Goal: Transaction & Acquisition: Purchase product/service

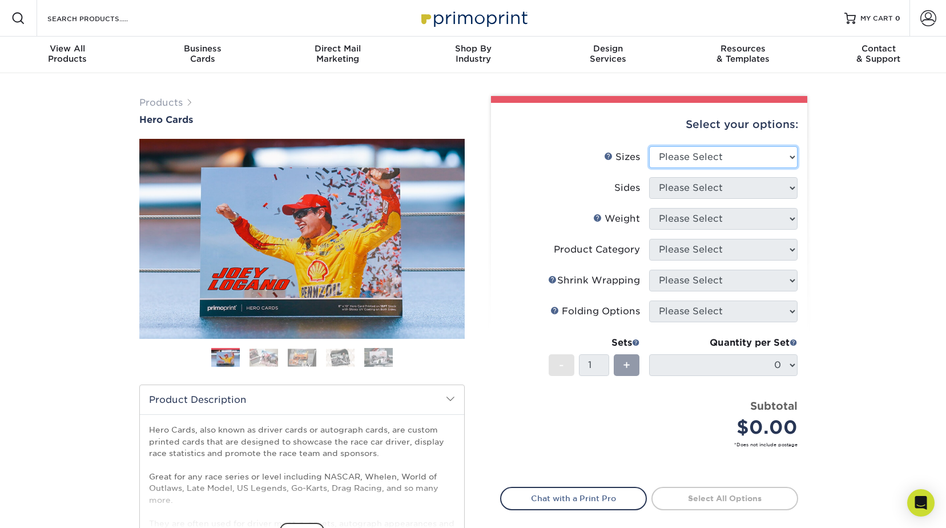
click at [793, 159] on select "Please Select 1.5" x 7" 4" x 6" 5" x 7" 6" x 8" 6" x 8.5" 6" x 9" 7" x 8.5" 7.5…" at bounding box center [723, 157] width 149 height 22
select select "4.00x6.00"
click at [649, 146] on select "Please Select 1.5" x 7" 4" x 6" 5" x 7" 6" x 8" 6" x 8.5" 6" x 9" 7" x 8.5" 7.5…" at bounding box center [723, 157] width 149 height 22
click at [792, 189] on select "Please Select Print Both Sides Print Front Only" at bounding box center [723, 188] width 149 height 22
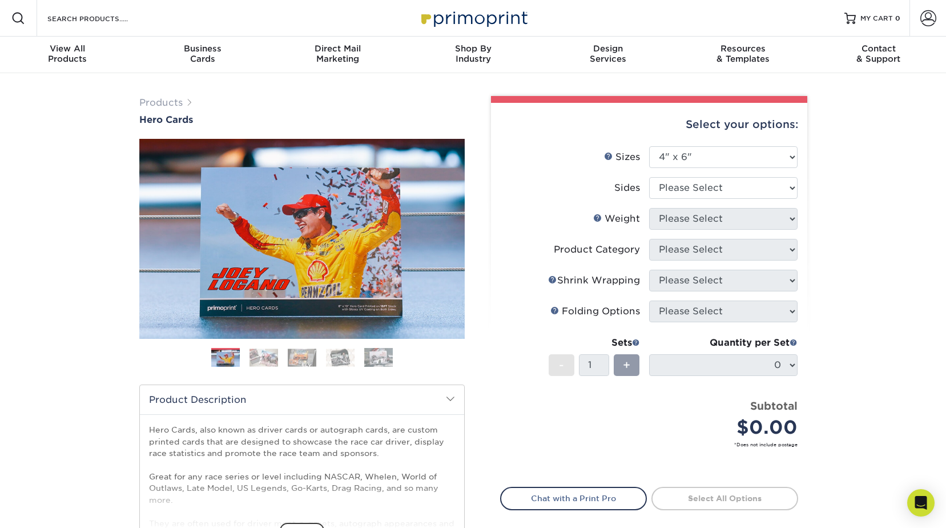
click at [535, 186] on label "Sides" at bounding box center [575, 188] width 149 height 22
click at [795, 192] on select "Please Select Print Both Sides Print Front Only" at bounding box center [723, 188] width 149 height 22
select select "13abbda7-1d64-4f25-8bb2-c179b224825d"
click at [649, 177] on select "Please Select Print Both Sides Print Front Only" at bounding box center [723, 188] width 149 height 22
click at [795, 219] on select "Please Select 14PT 100LB 16PT" at bounding box center [723, 219] width 149 height 22
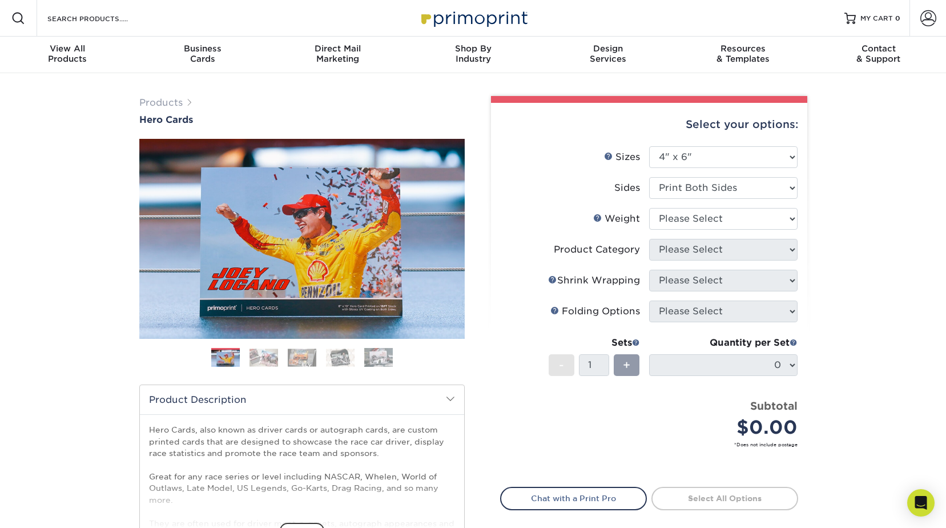
click at [943, 219] on div "Products Hero Cards Previous Next ," at bounding box center [473, 378] width 946 height 610
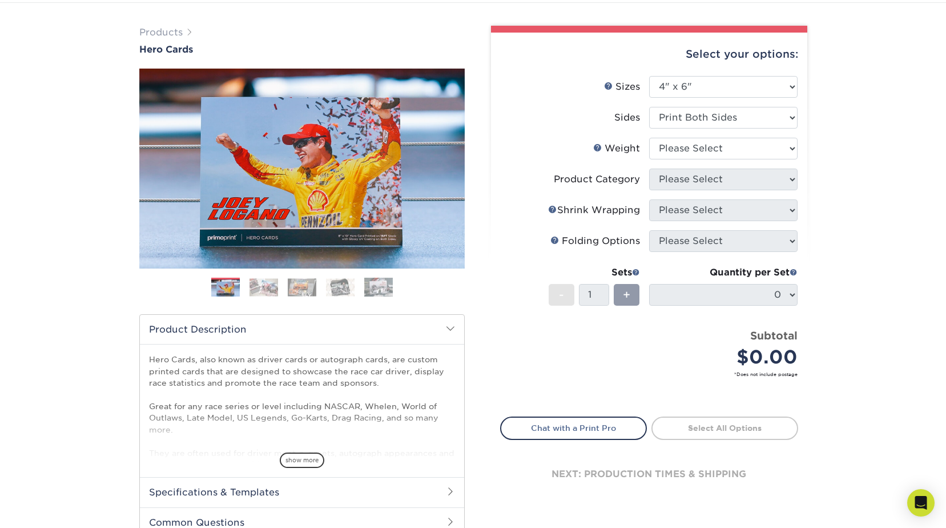
scroll to position [57, 0]
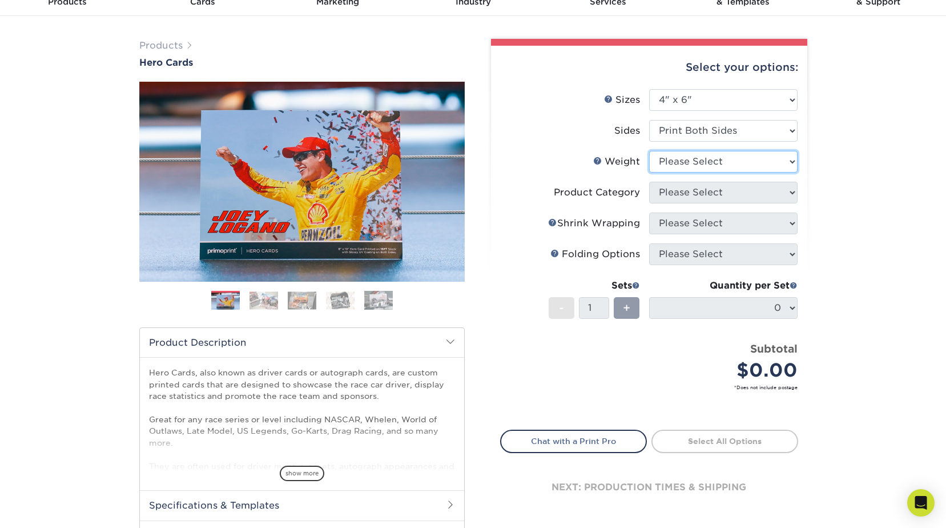
click at [796, 159] on select "Please Select 14PT 100LB 16PT" at bounding box center [723, 162] width 149 height 22
select select "16PT"
click at [649, 151] on select "Please Select 14PT 100LB 16PT" at bounding box center [723, 162] width 149 height 22
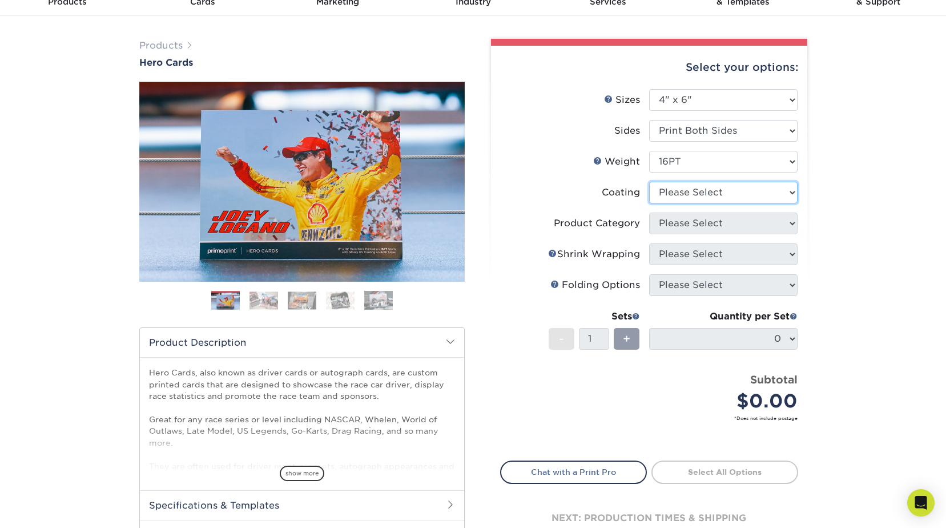
click at [793, 193] on select at bounding box center [723, 193] width 149 height 22
select select "1e8116af-acfc-44b1-83dc-8181aa338834"
click at [649, 182] on select at bounding box center [723, 193] width 149 height 22
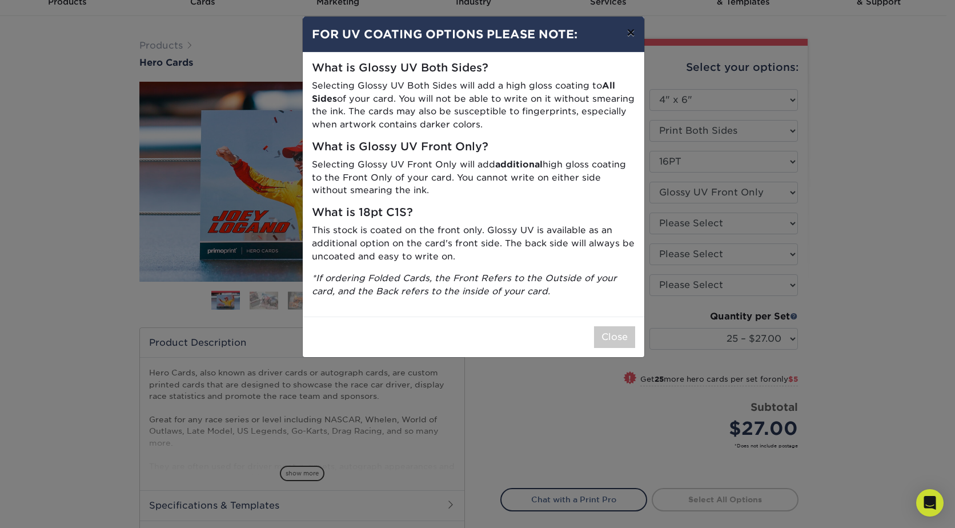
click at [634, 28] on button "×" at bounding box center [630, 33] width 26 height 32
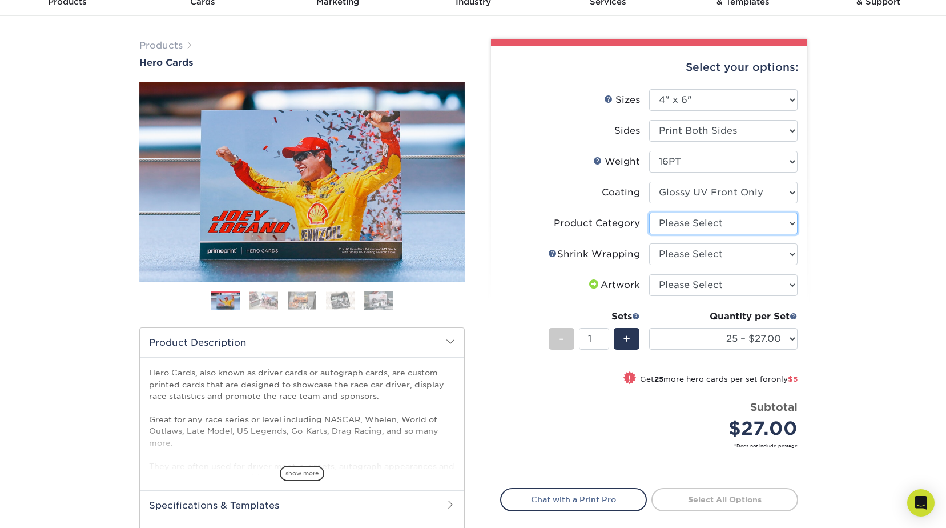
click at [793, 223] on select "Please Select Postcards" at bounding box center [723, 223] width 149 height 22
select select "9b7272e0-d6c8-4c3c-8e97-d3a1bcdab858"
click at [649, 212] on select "Please Select Postcards" at bounding box center [723, 223] width 149 height 22
click at [794, 252] on select "Please Select No Shrink Wrapping Shrink Wrap 100 Per Package Shrink Wrap 50 Per…" at bounding box center [723, 254] width 149 height 22
select select "eb9de9fe-80eb-4931-8869-fba0fd6c3181"
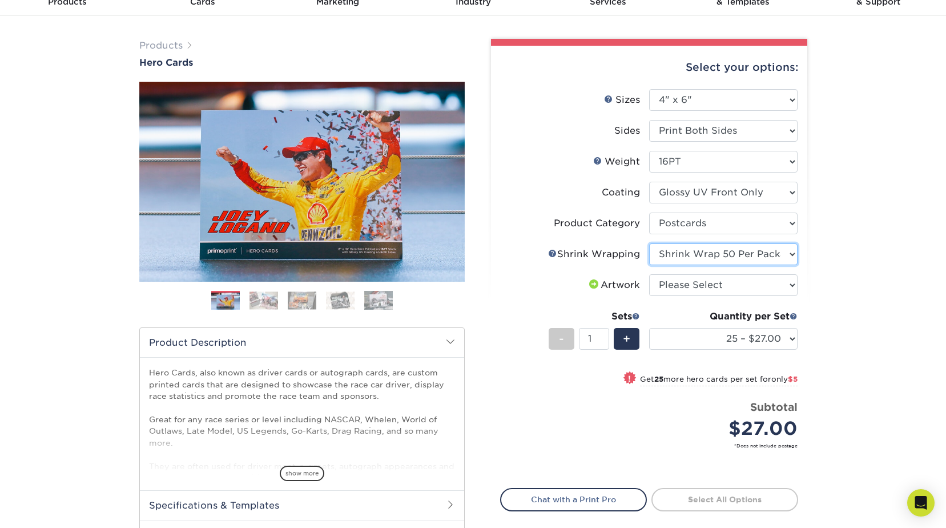
click at [649, 243] on select "Please Select No Shrink Wrapping Shrink Wrap 100 Per Package Shrink Wrap 50 Per…" at bounding box center [723, 254] width 149 height 22
select select "500 – $116.50"
click at [792, 284] on select "Please Select I will upload files I need a design - $150" at bounding box center [723, 285] width 149 height 22
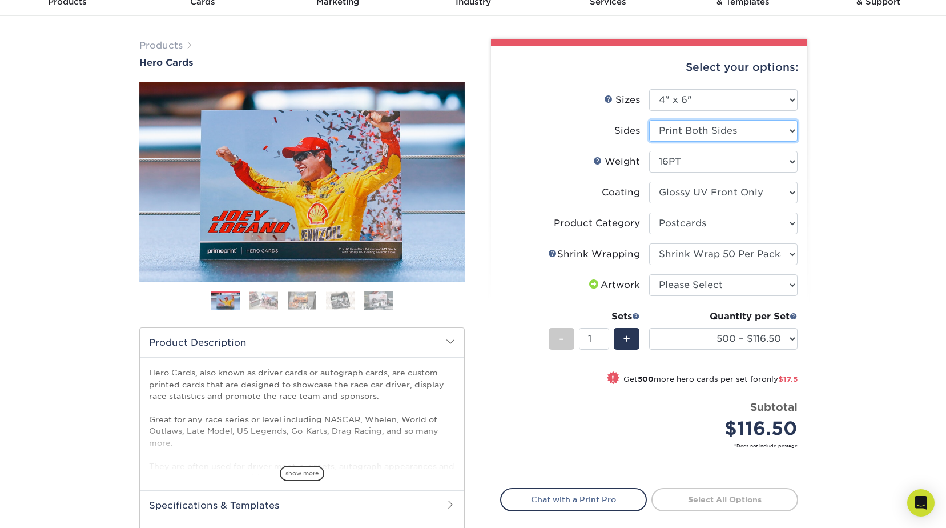
click at [793, 131] on select "Please Select Print Both Sides Print Front Only" at bounding box center [723, 131] width 149 height 22
select select "32d3c223-f82c-492b-b915-ba065a00862f"
click at [649, 120] on select "Please Select Print Both Sides Print Front Only" at bounding box center [723, 131] width 149 height 22
select select "-1"
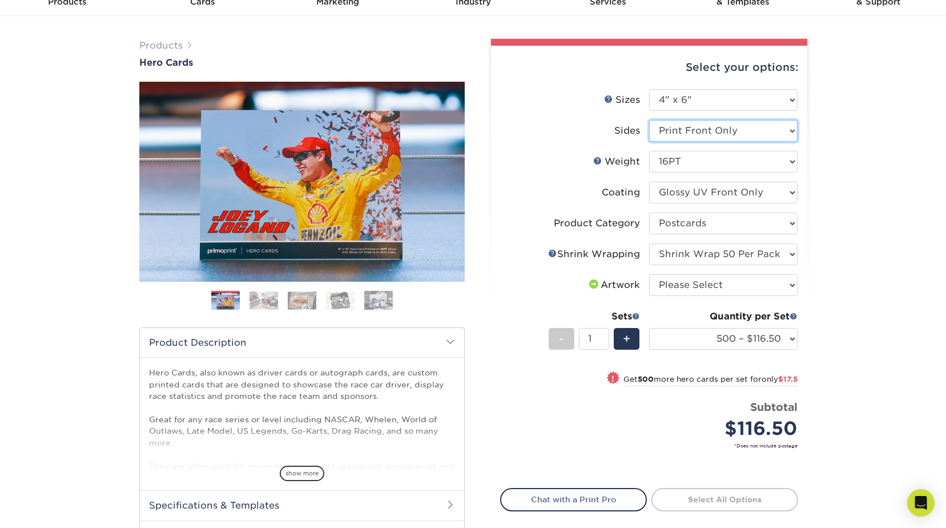
select select
select select "-1"
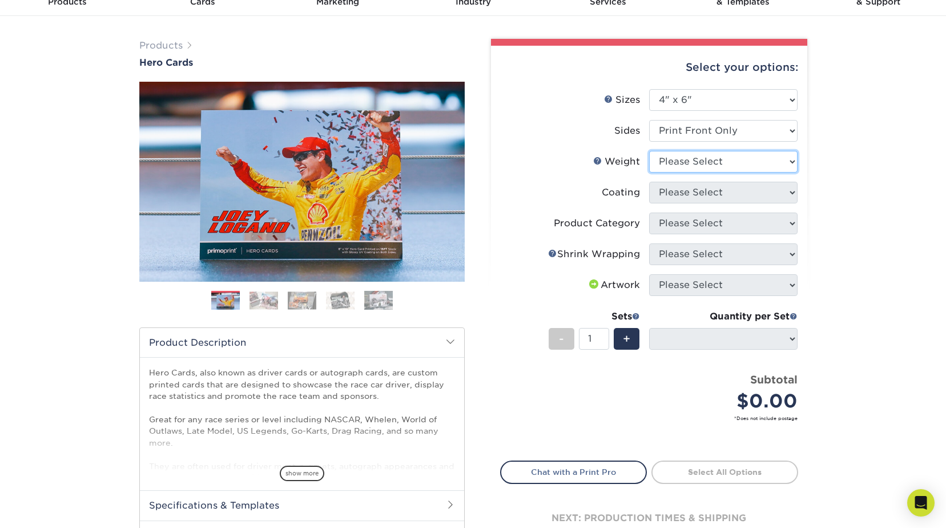
click at [794, 162] on select "Please Select 14PT 100LB 16PT" at bounding box center [723, 162] width 149 height 22
select select "16PT"
click at [649, 151] on select "Please Select 14PT 100LB 16PT" at bounding box center [723, 162] width 149 height 22
select select
click at [792, 192] on select at bounding box center [723, 193] width 149 height 22
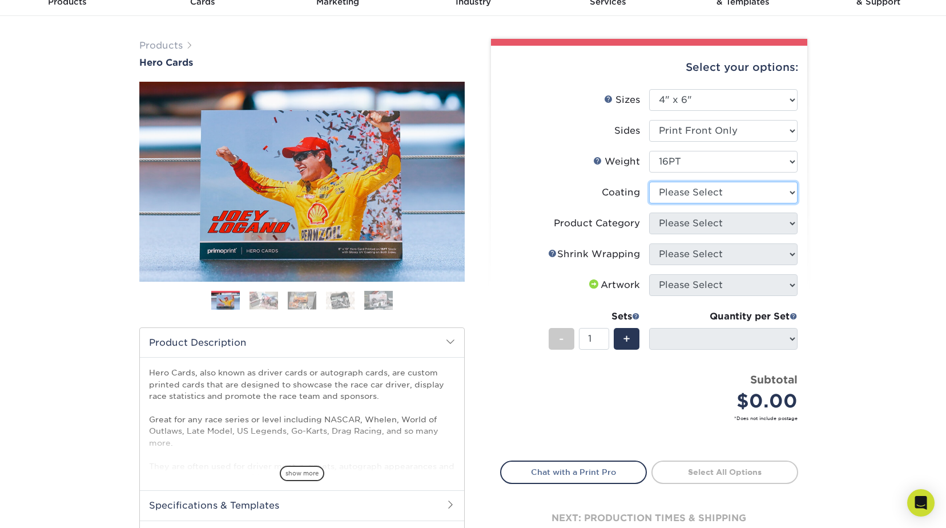
select select "1e8116af-acfc-44b1-83dc-8181aa338834"
click at [649, 182] on select at bounding box center [723, 193] width 149 height 22
select select "-1"
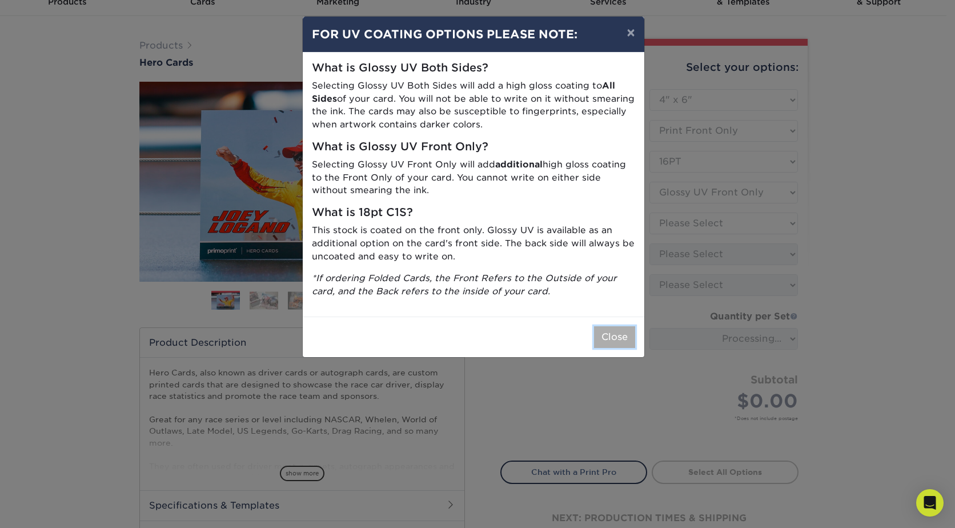
click at [618, 339] on button "Close" at bounding box center [614, 337] width 41 height 22
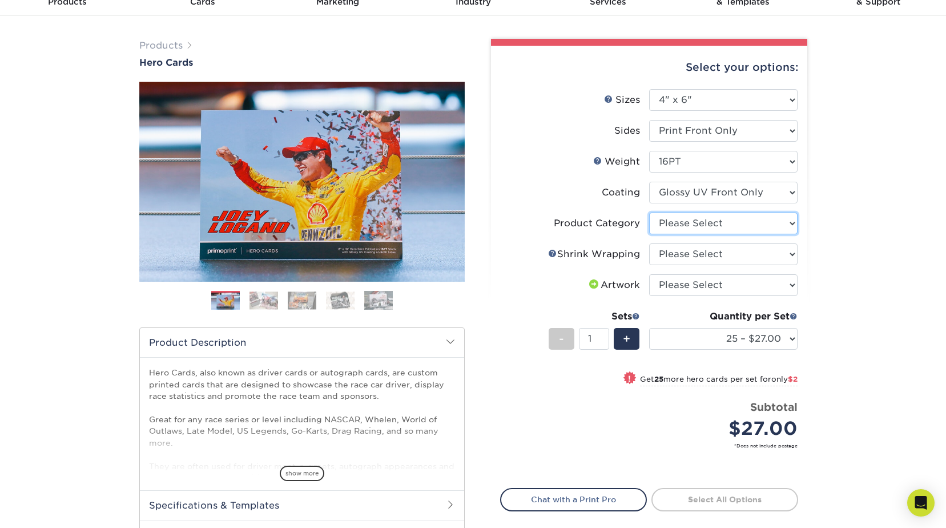
click at [795, 225] on select "Please Select Postcards" at bounding box center [723, 223] width 149 height 22
select select "9b7272e0-d6c8-4c3c-8e97-d3a1bcdab858"
click at [649, 212] on select "Please Select Postcards" at bounding box center [723, 223] width 149 height 22
click at [791, 256] on select "Please Select No Shrink Wrapping Shrink Wrap 100 Per Package Shrink Wrap 50 Per…" at bounding box center [723, 254] width 149 height 22
select select "eb9de9fe-80eb-4931-8869-fba0fd6c3181"
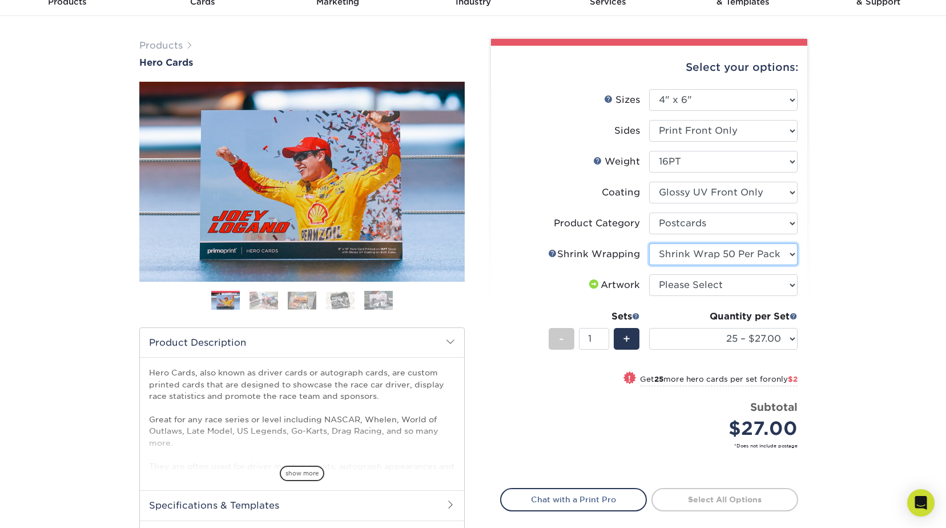
click at [649, 243] on select "Please Select No Shrink Wrapping Shrink Wrap 100 Per Package Shrink Wrap 50 Per…" at bounding box center [723, 254] width 149 height 22
select select "500 – $116.50"
click at [792, 286] on select "Please Select I will upload files I need a design - $150" at bounding box center [723, 285] width 149 height 22
select select "upload"
click at [649, 274] on select "Please Select I will upload files I need a design - $150" at bounding box center [723, 285] width 149 height 22
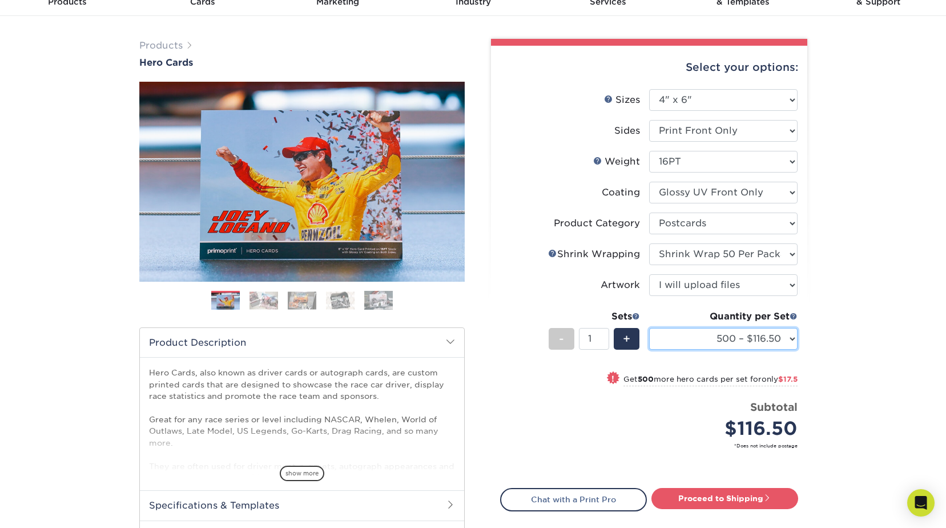
click at [795, 336] on select "25 – $27.00 50 – $29.00 75 – $29.00 100 – $46.00 250 – $84.00 500 – $116.50 100…" at bounding box center [723, 339] width 149 height 22
click at [824, 343] on div "Products Hero Cards Previous Next ," at bounding box center [473, 321] width 946 height 610
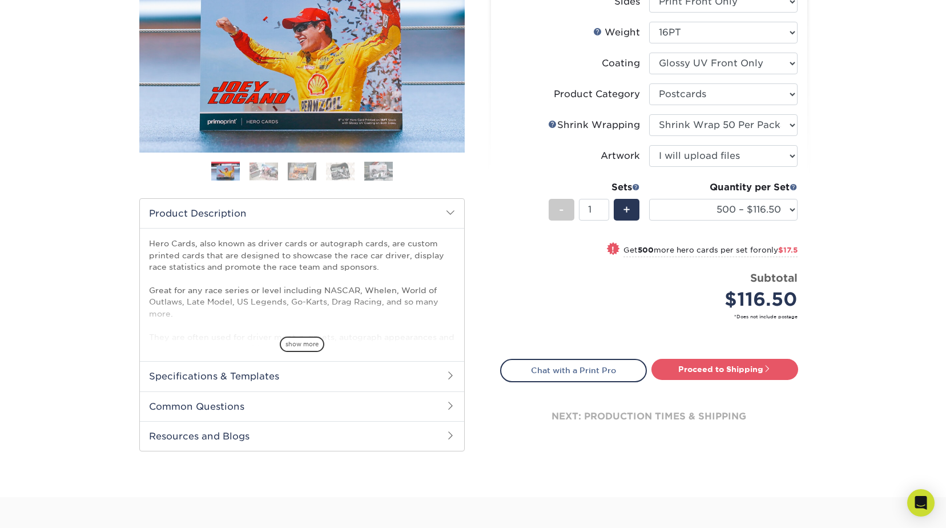
scroll to position [114, 0]
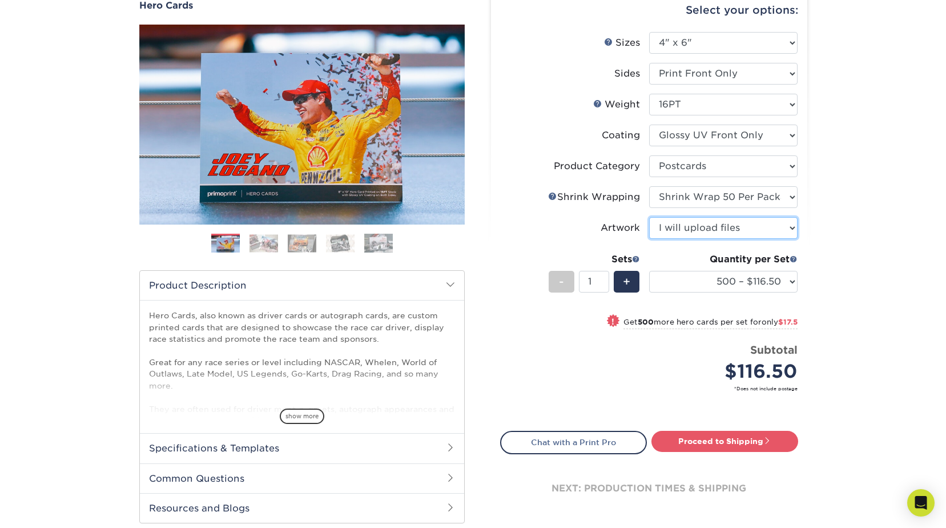
click at [793, 231] on select "Please Select I will upload files I need a design - $150" at bounding box center [723, 228] width 149 height 22
click at [649, 217] on select "Please Select I will upload files I need a design - $150" at bounding box center [723, 228] width 149 height 22
click at [755, 443] on link "Proceed to Shipping" at bounding box center [725, 441] width 147 height 21
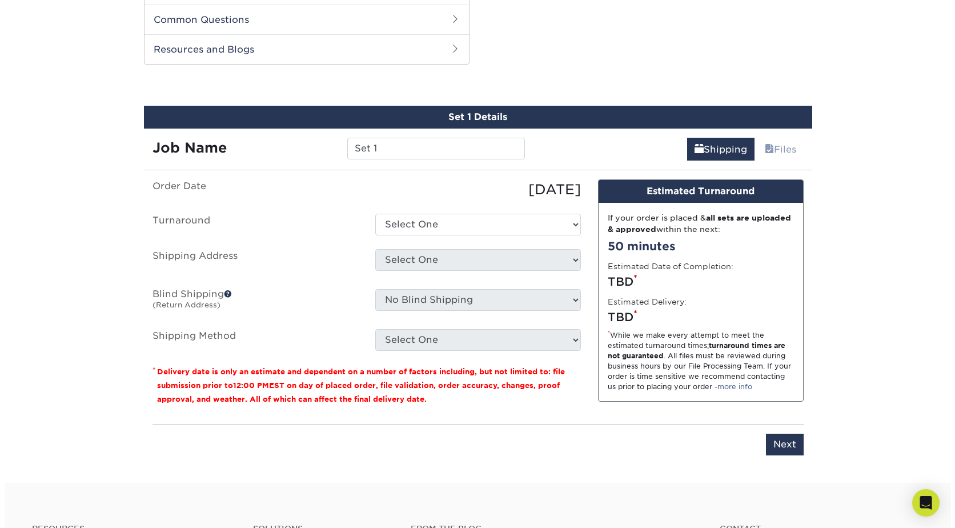
scroll to position [581, 0]
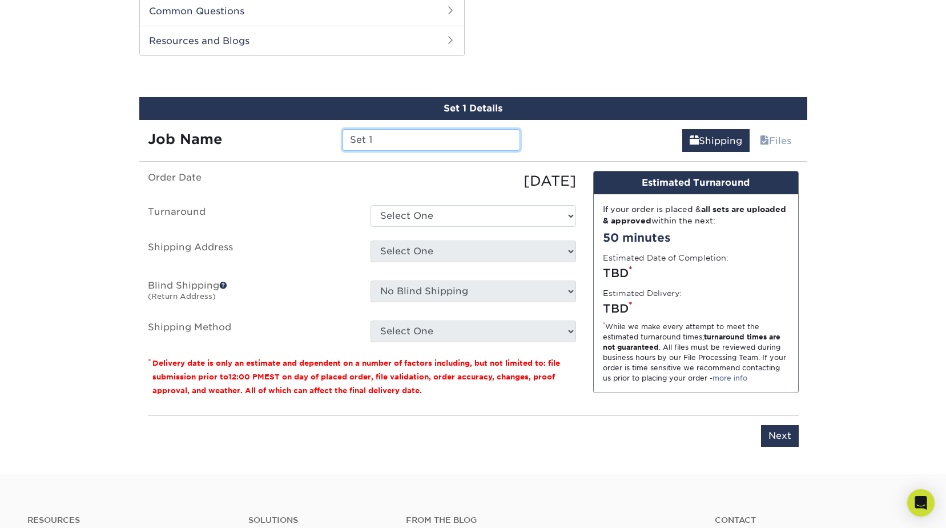
click at [413, 136] on input "Set 1" at bounding box center [432, 140] width 178 height 22
type input "S"
type input "Muskrat Racing"
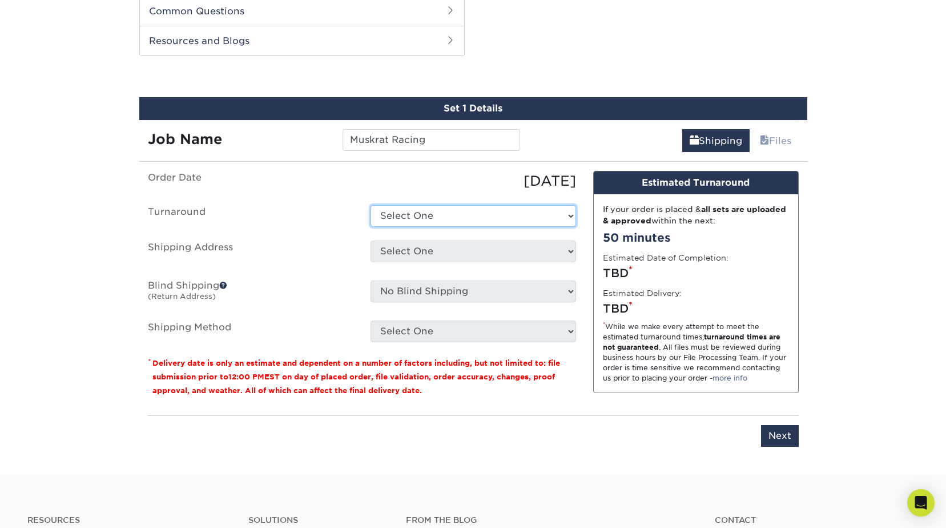
click at [572, 218] on select "Select One 2-4 Business Days 2 Day Next Business Day" at bounding box center [474, 216] width 206 height 22
select select "a5b23439-2022-4866-a120-f426a3940062"
click at [371, 205] on select "Select One 2-4 Business Days 2 Day Next Business Day" at bounding box center [474, 216] width 206 height 22
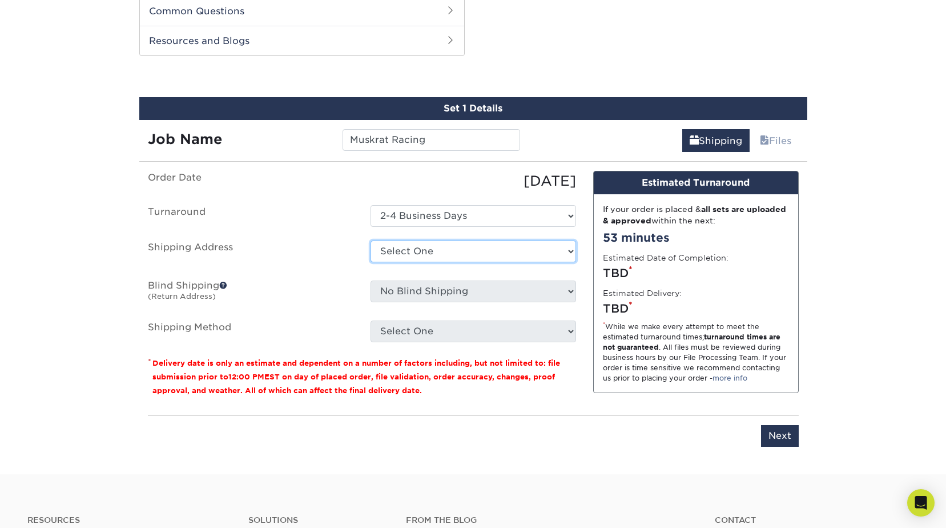
click at [571, 254] on select "Select One + Add New Address - Login" at bounding box center [474, 251] width 206 height 22
select select "newaddress"
click at [371, 240] on select "Select One + Add New Address - Login" at bounding box center [474, 251] width 206 height 22
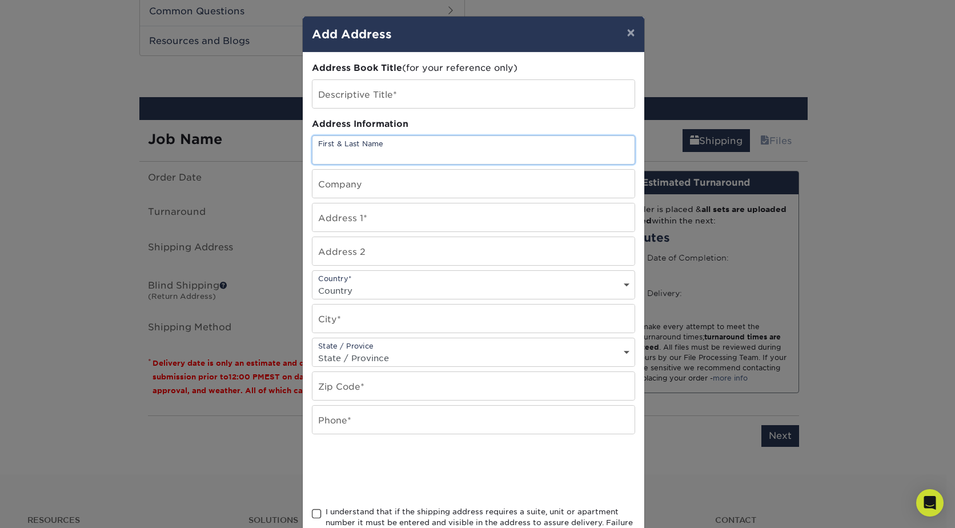
click at [413, 159] on input "text" at bounding box center [473, 150] width 322 height 28
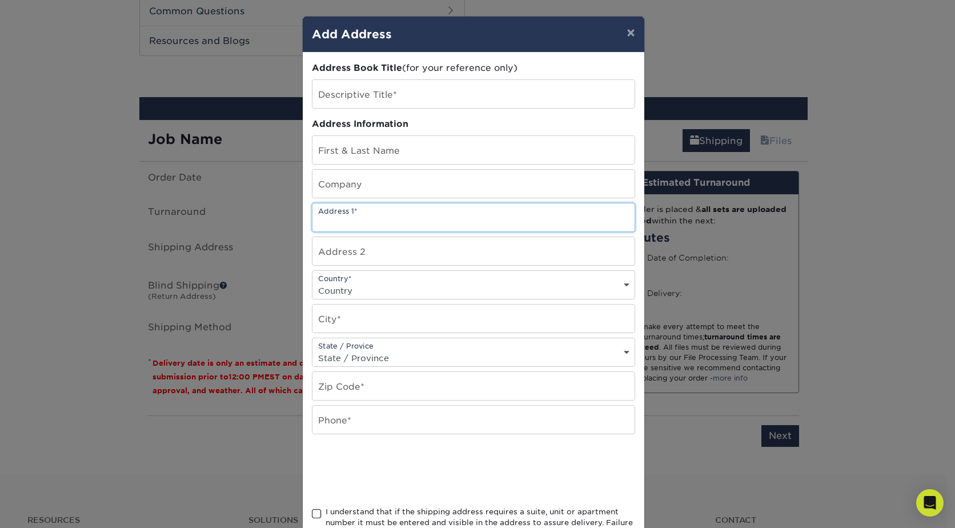
click at [374, 212] on input "text" at bounding box center [473, 217] width 322 height 28
type input "[STREET_ADDRESS]"
type input "Muskrat Racing"
select select "US"
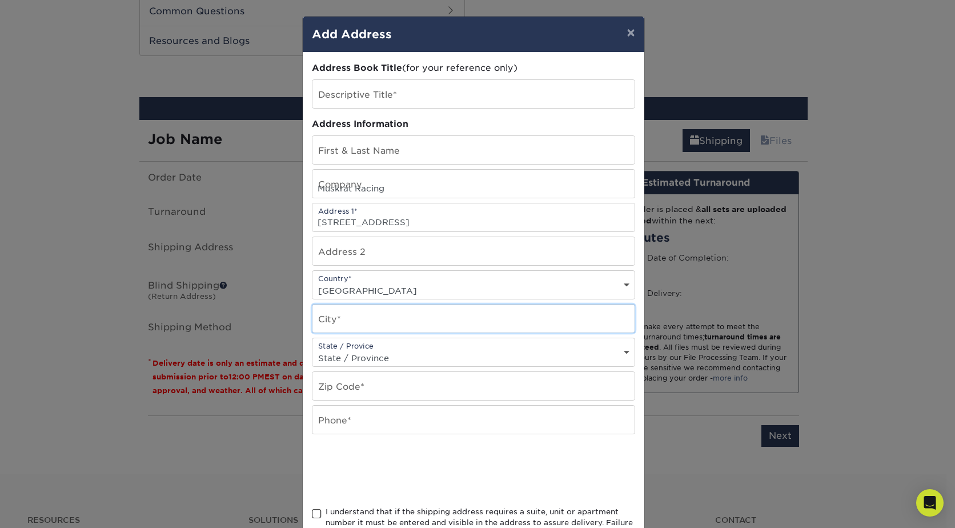
type input "[PERSON_NAME]"
select select "OK"
type input "74960"
type input "9185752992"
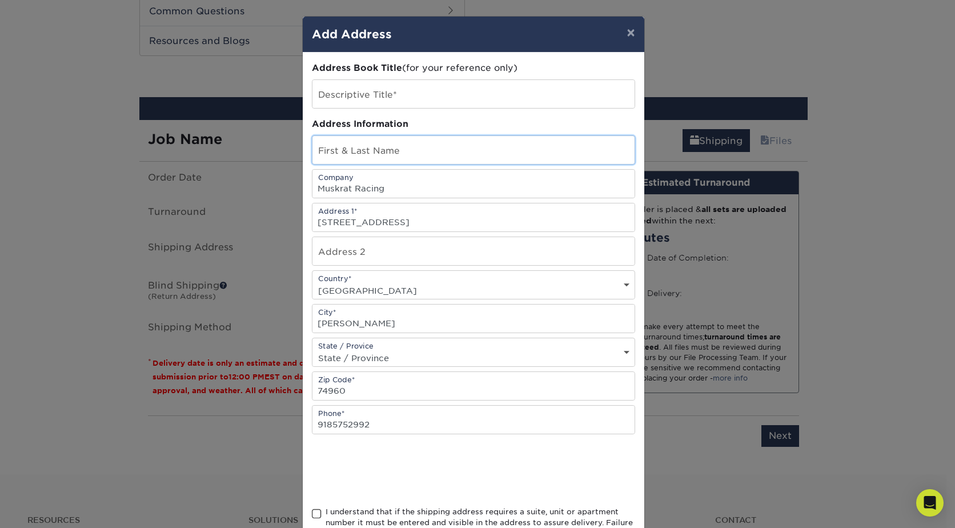
click at [390, 155] on input "text" at bounding box center [473, 150] width 322 height 28
type input "[PERSON_NAME]"
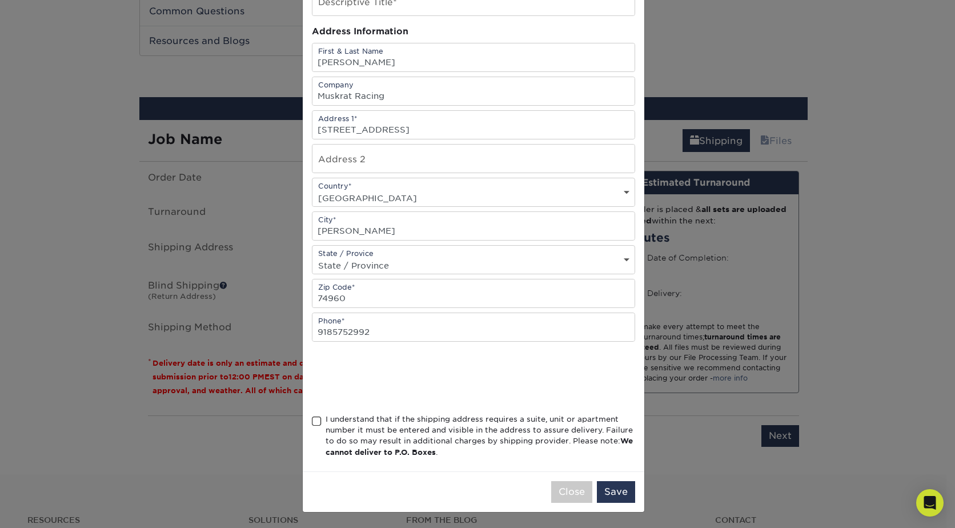
scroll to position [93, 0]
click at [314, 420] on span at bounding box center [317, 420] width 10 height 11
click at [0, 0] on input "I understand that if the shipping address requires a suite, unit or apartment n…" at bounding box center [0, 0] width 0 height 0
click at [611, 492] on button "Save" at bounding box center [616, 491] width 38 height 22
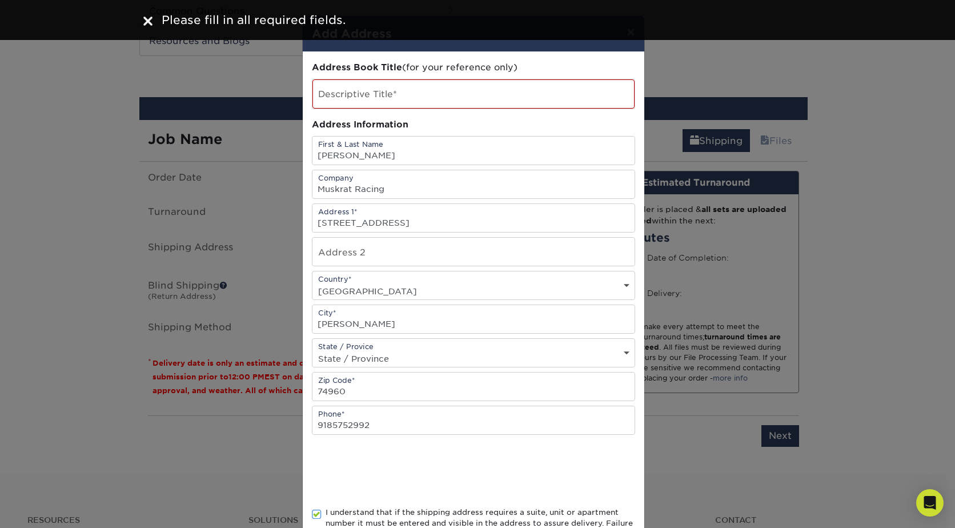
scroll to position [0, 0]
click at [403, 93] on input "text" at bounding box center [473, 94] width 322 height 29
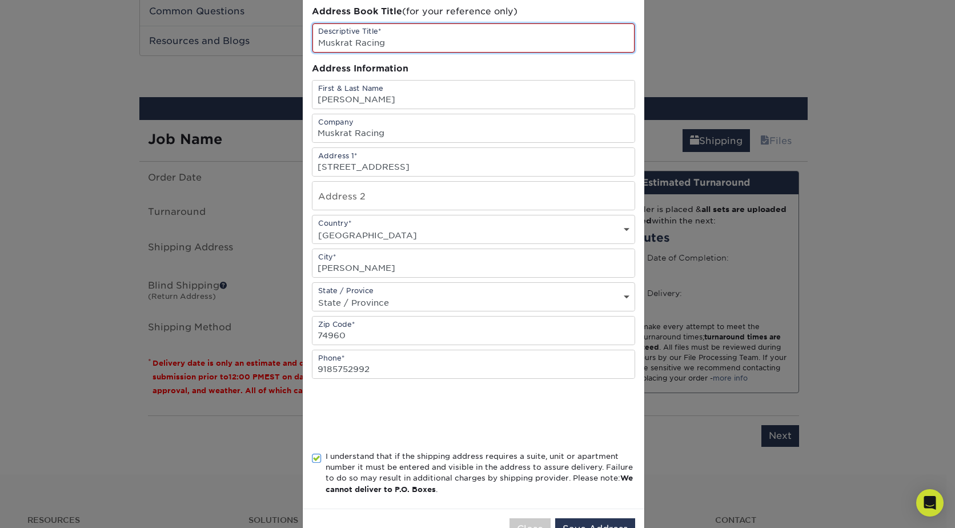
scroll to position [94, 0]
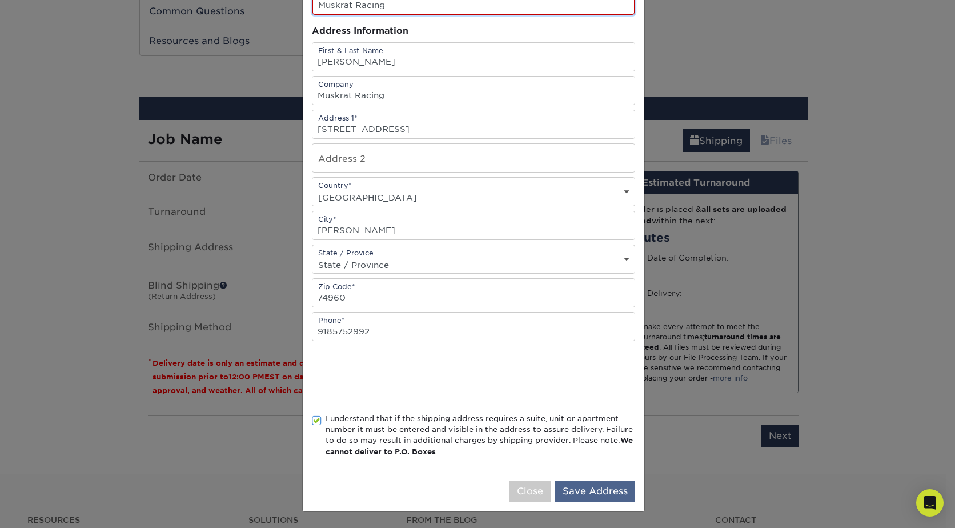
type input "Muskrat Racing"
drag, startPoint x: 578, startPoint y: 482, endPoint x: 593, endPoint y: 484, distance: 15.5
click at [584, 482] on button "Save Address" at bounding box center [595, 491] width 80 height 22
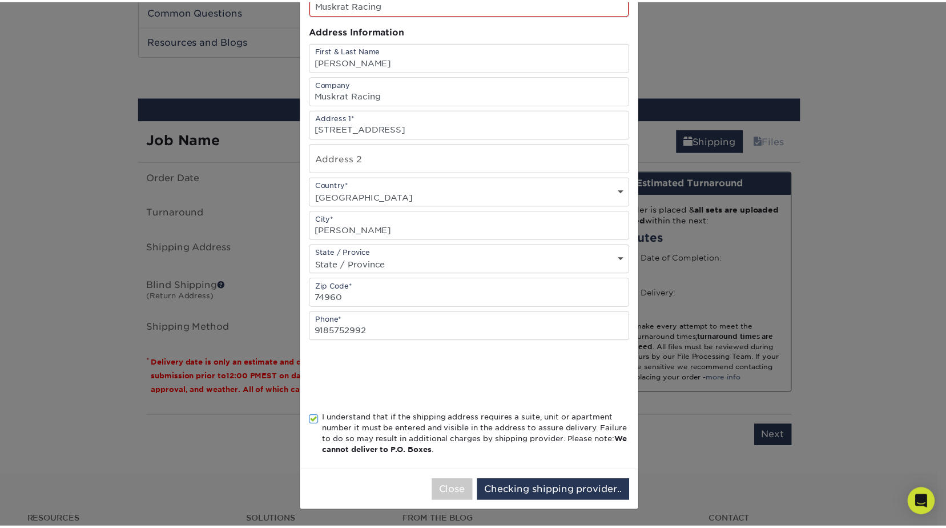
scroll to position [0, 0]
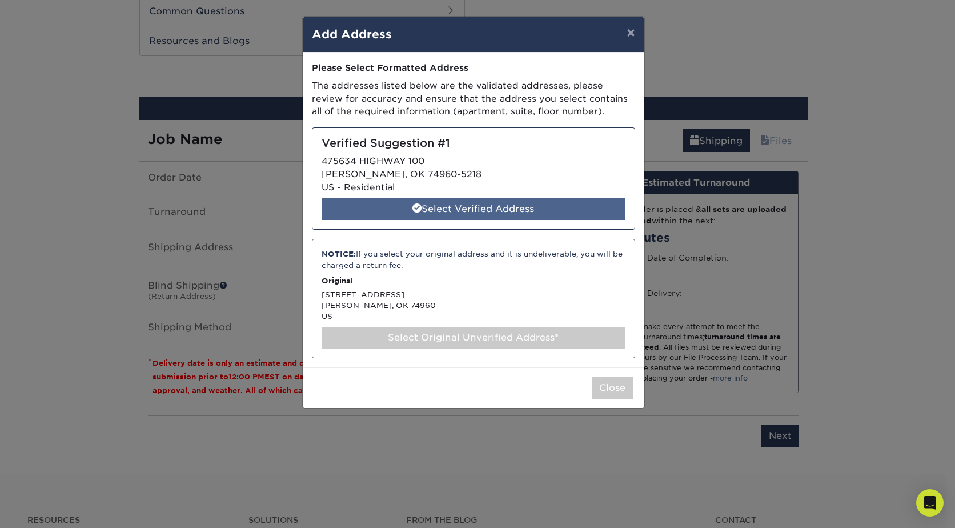
click at [498, 211] on div "Select Verified Address" at bounding box center [474, 209] width 304 height 22
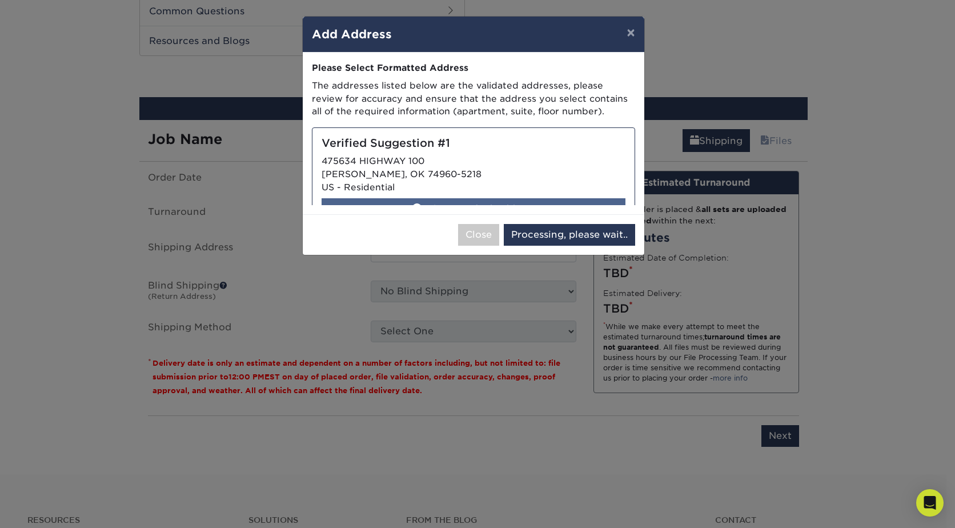
select select "285067"
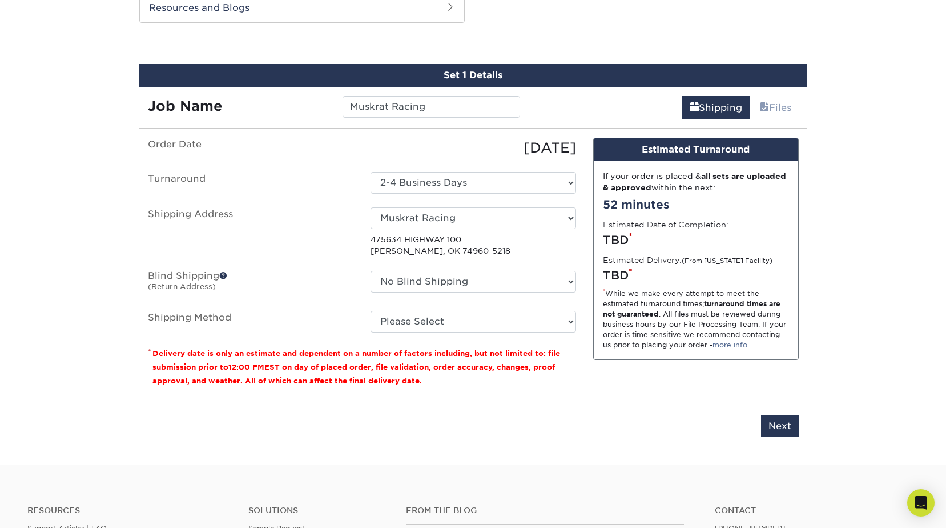
scroll to position [639, 0]
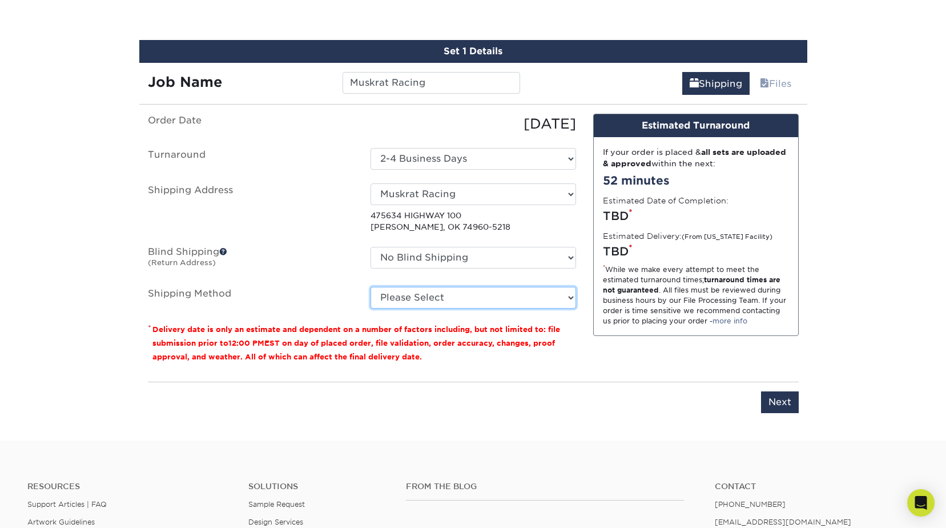
click at [571, 299] on select "Please Select Ground Shipping (+$40.75) 3 Day Shipping Service (+$46.67) 2 Day …" at bounding box center [474, 298] width 206 height 22
select select "03"
click at [371, 287] on select "Please Select Ground Shipping (+$40.75) 3 Day Shipping Service (+$46.67) 2 Day …" at bounding box center [474, 298] width 206 height 22
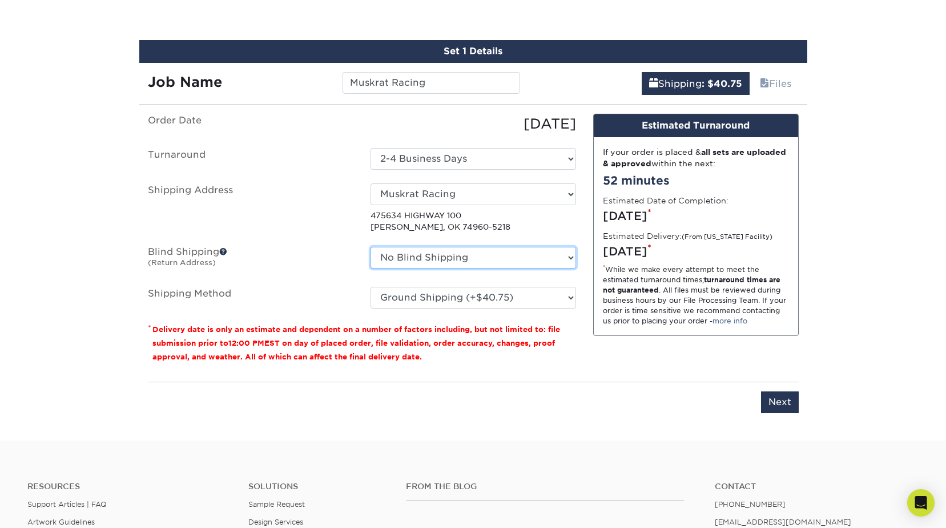
click at [573, 259] on select "No Blind Shipping + Add New Address" at bounding box center [474, 258] width 206 height 22
click at [586, 312] on div "Design Estimated Turnaround If your order is placed & all sets are uploaded & a…" at bounding box center [696, 243] width 223 height 259
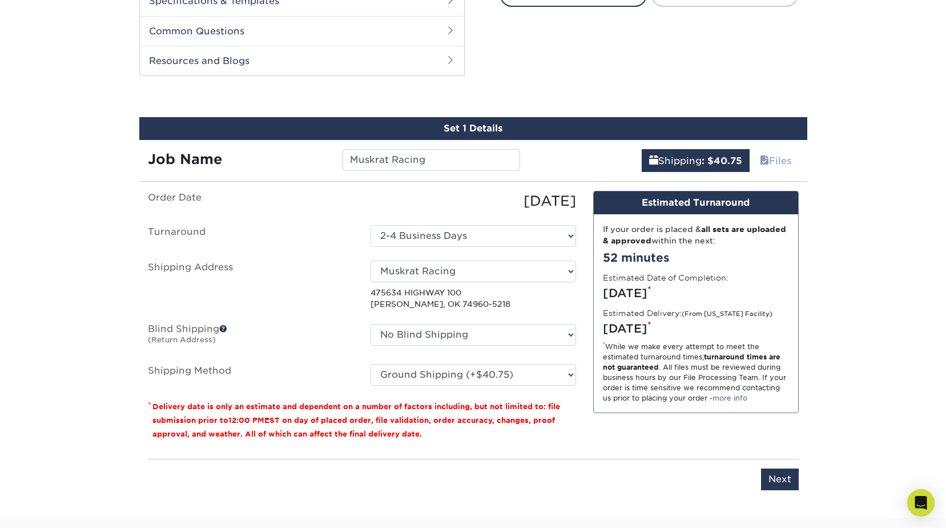
scroll to position [581, 0]
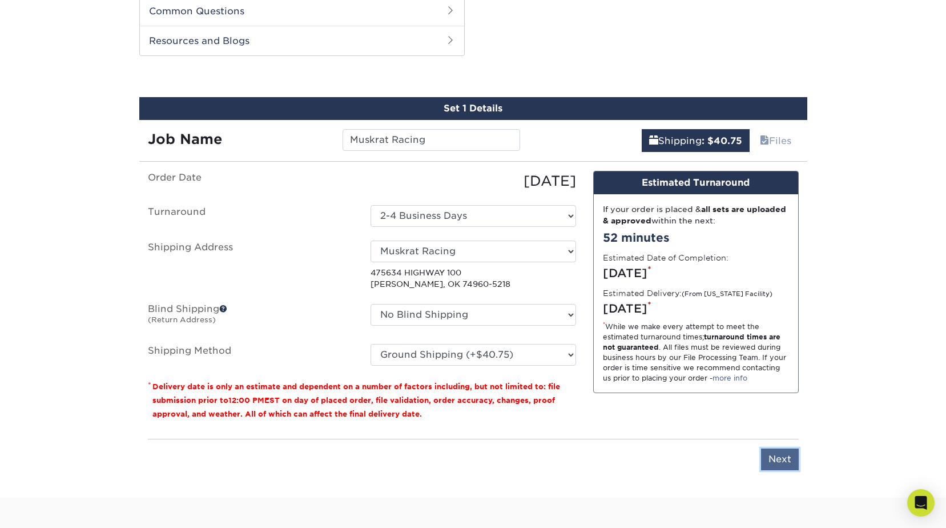
click at [784, 460] on input "Next" at bounding box center [780, 459] width 38 height 22
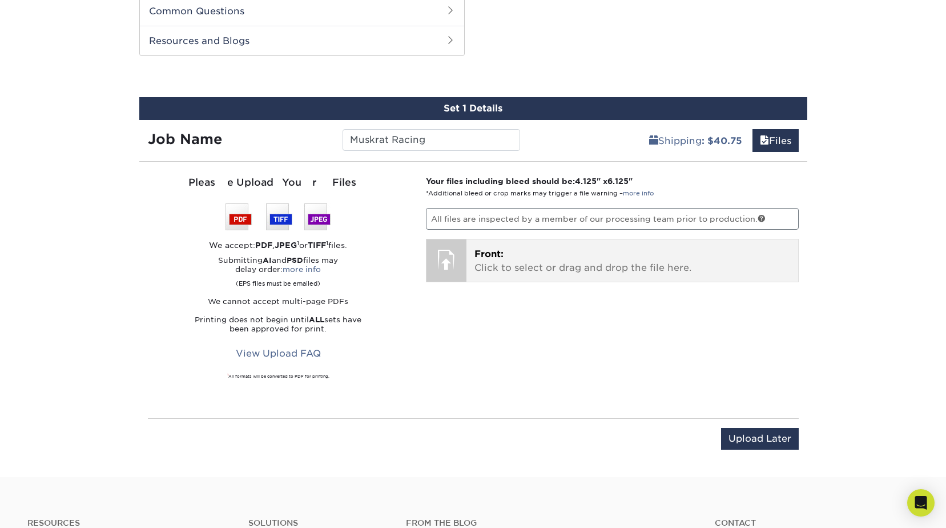
click at [448, 264] on div at bounding box center [447, 259] width 40 height 40
click at [551, 266] on p "Front: Click to select or drag and drop the file here." at bounding box center [633, 260] width 316 height 27
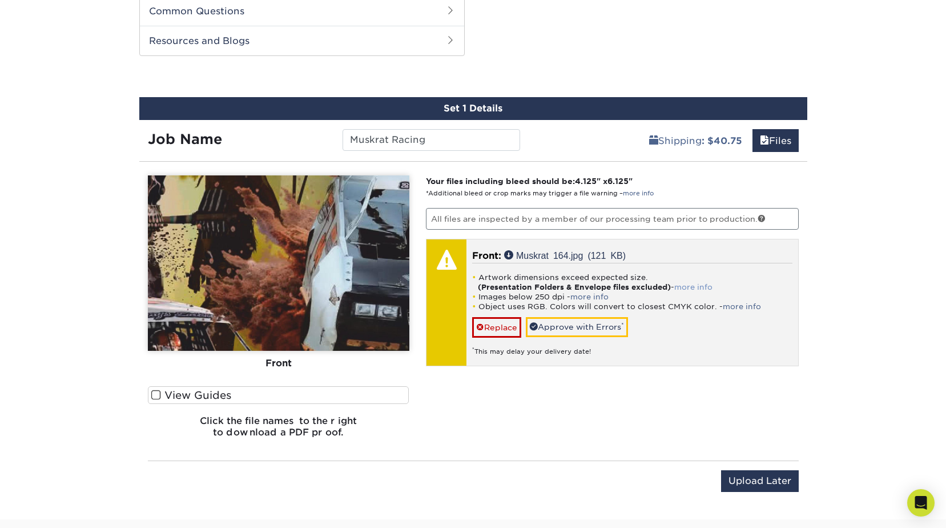
click at [708, 286] on link "more info" at bounding box center [694, 287] width 38 height 9
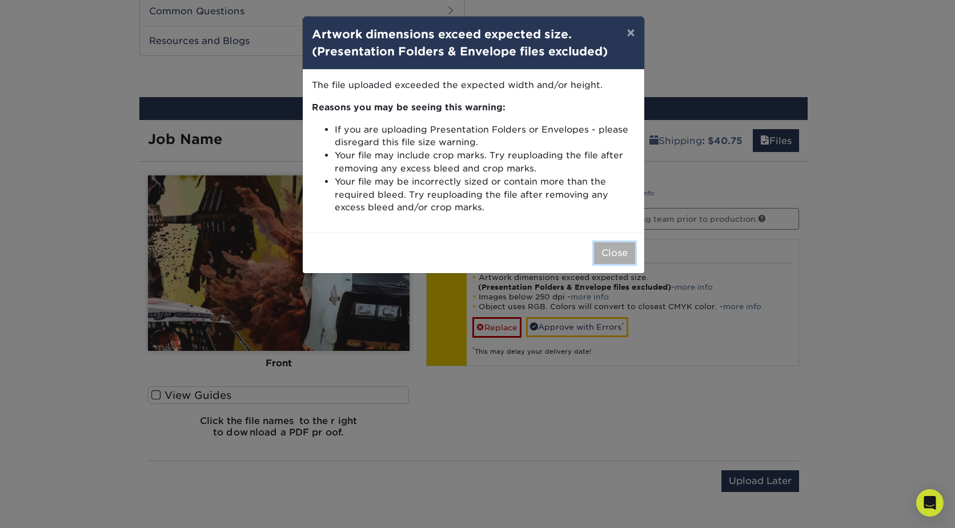
click at [618, 254] on button "Close" at bounding box center [614, 253] width 41 height 22
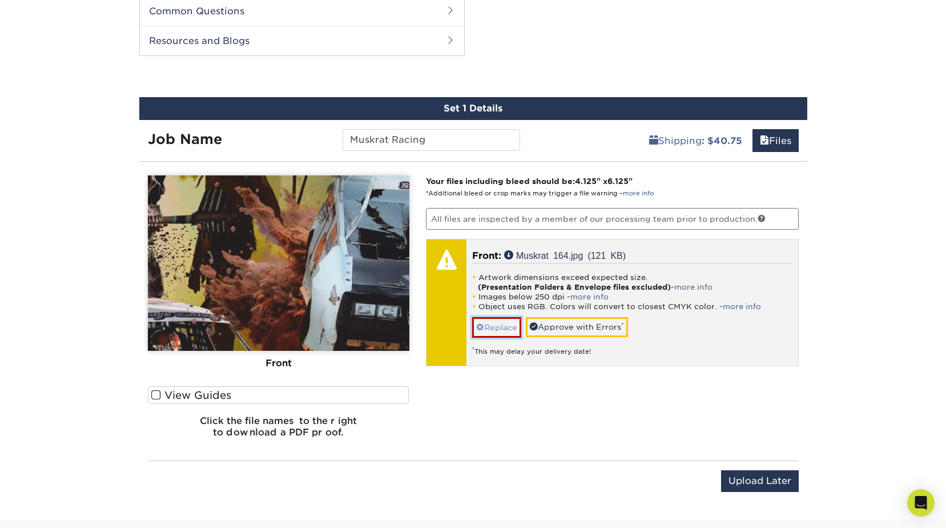
click at [499, 324] on link "Replace" at bounding box center [496, 327] width 49 height 20
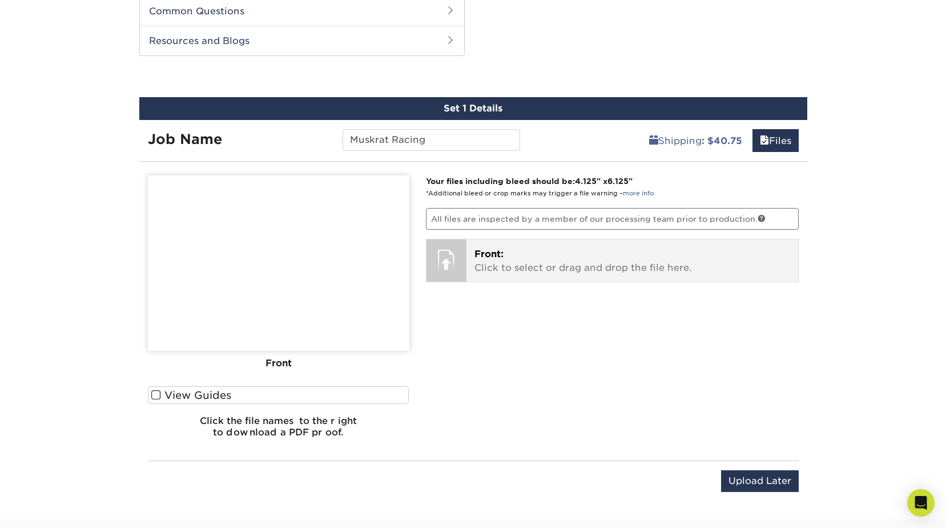
click at [528, 267] on p "Front: Click to select or drag and drop the file here." at bounding box center [633, 260] width 316 height 27
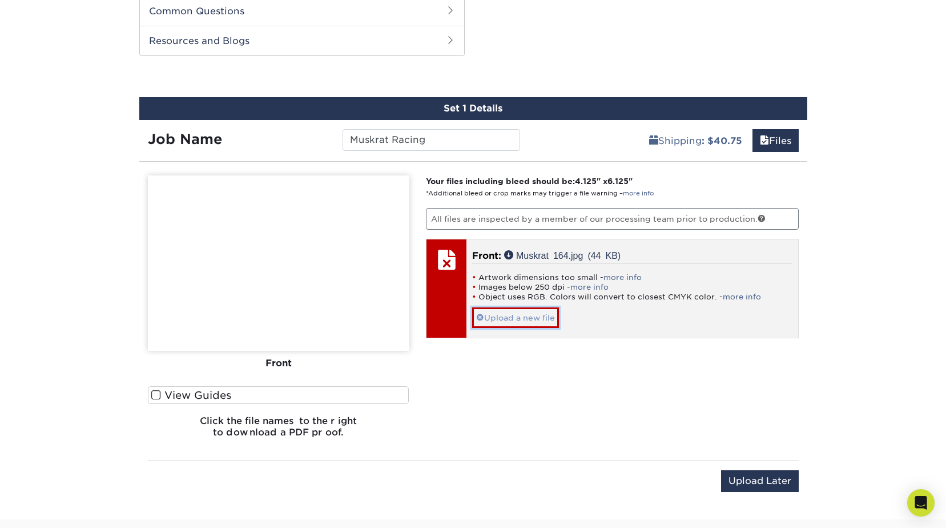
click at [510, 322] on link "Upload a new file" at bounding box center [515, 317] width 87 height 20
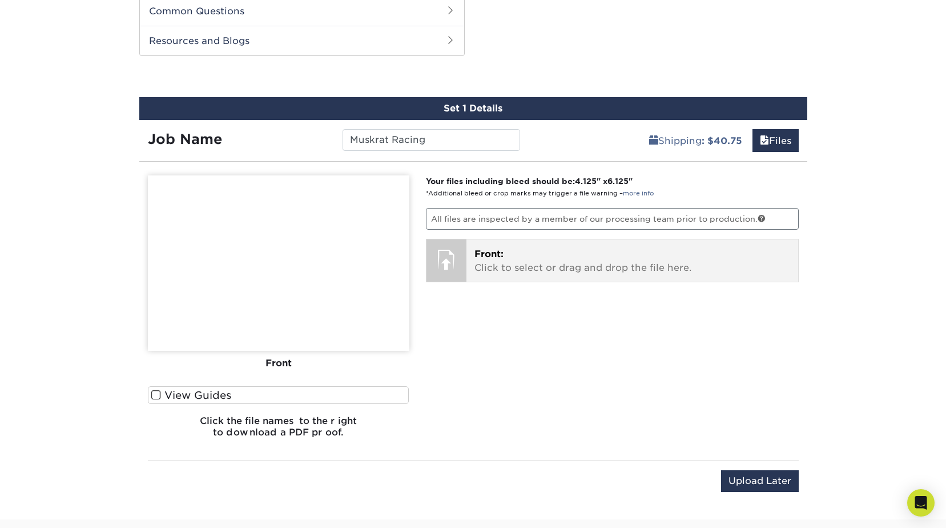
click at [467, 266] on div "Front: Click to select or drag and drop the file here. Choose file Muskrat 164.…" at bounding box center [633, 260] width 332 height 42
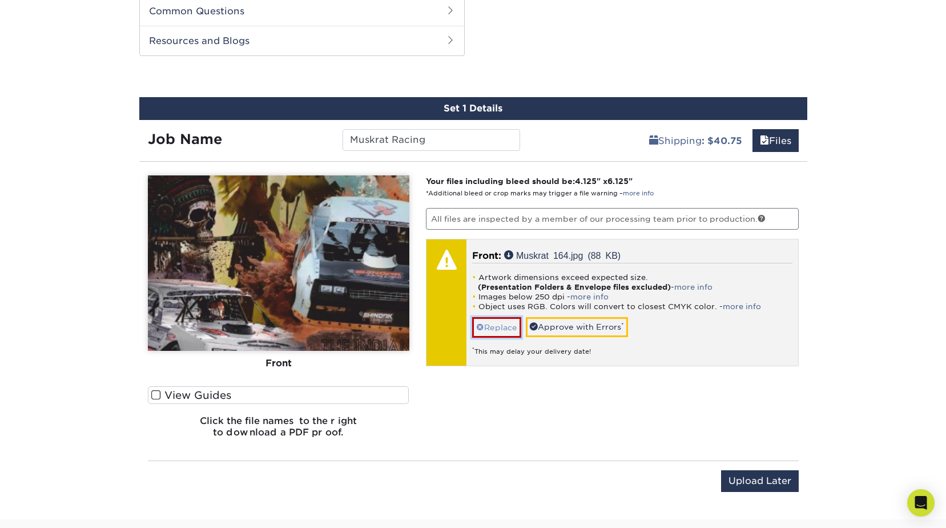
click at [502, 327] on link "Replace" at bounding box center [496, 327] width 49 height 20
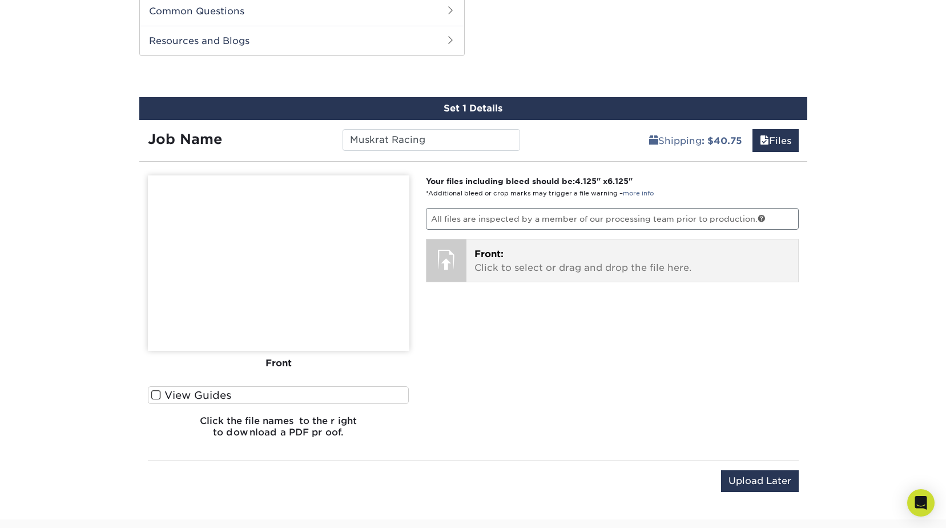
click at [529, 266] on p "Front: Click to select or drag and drop the file here." at bounding box center [633, 260] width 316 height 27
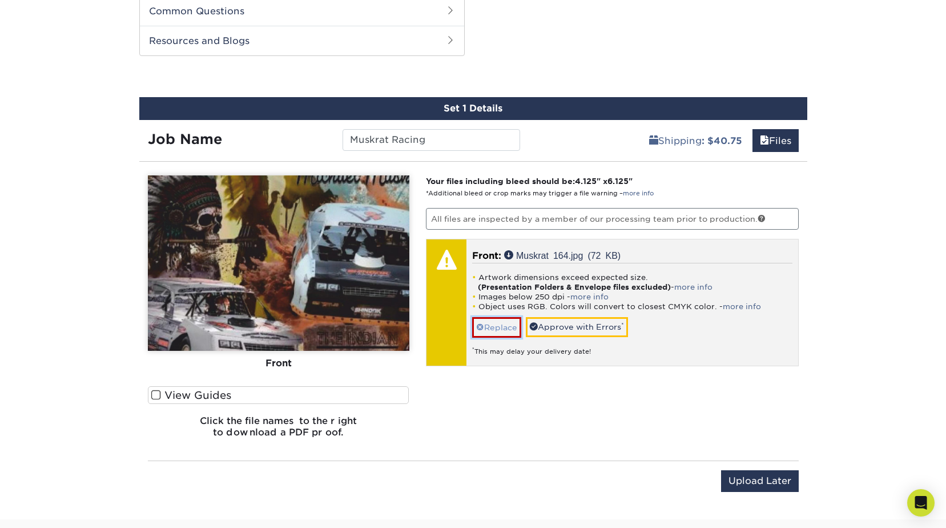
click at [499, 328] on link "Replace" at bounding box center [496, 327] width 49 height 20
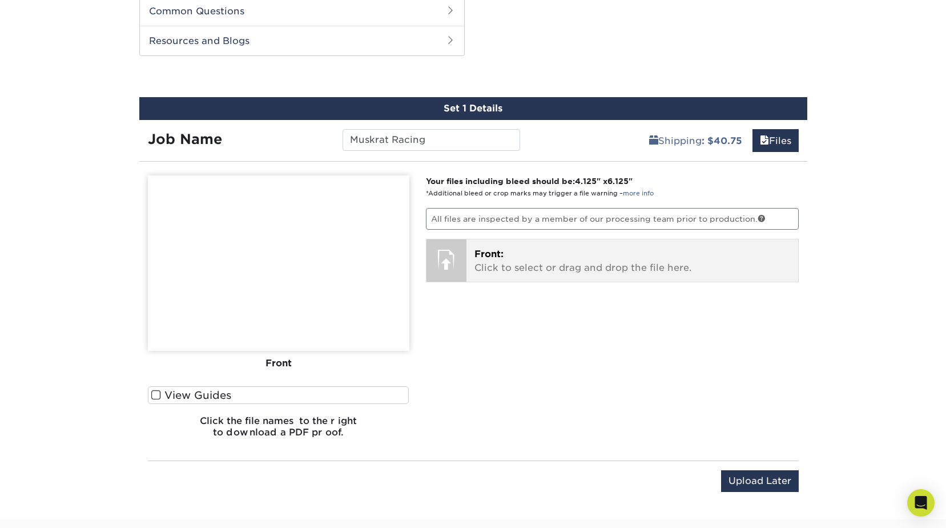
click at [474, 257] on div "Front: Click to select or drag and drop the file here. Choose file Muskrat 164.…" at bounding box center [633, 260] width 332 height 42
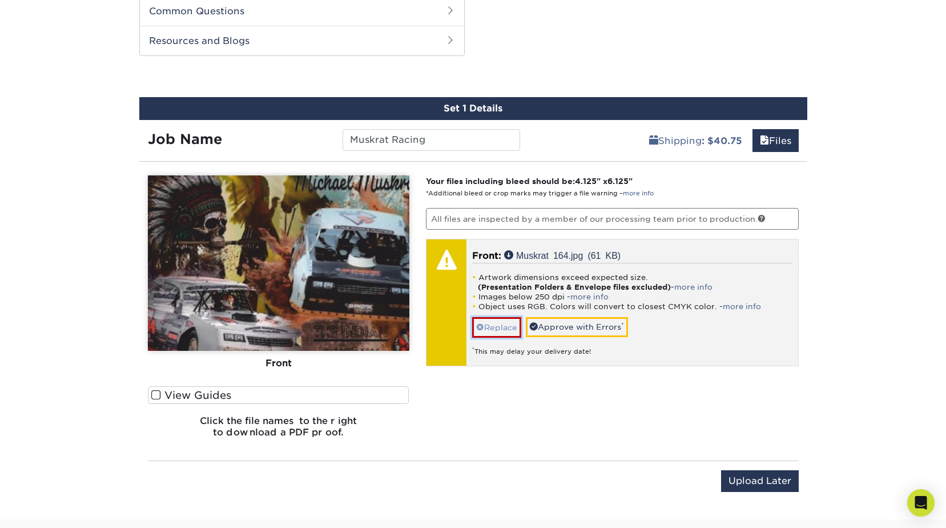
click at [502, 327] on link "Replace" at bounding box center [496, 327] width 49 height 20
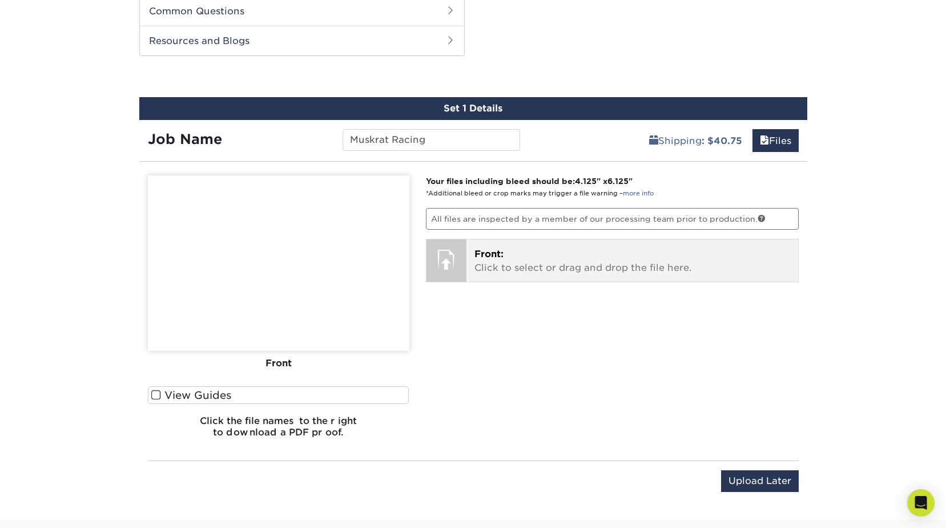
click at [581, 256] on p "Front: Click to select or drag and drop the file here." at bounding box center [633, 260] width 316 height 27
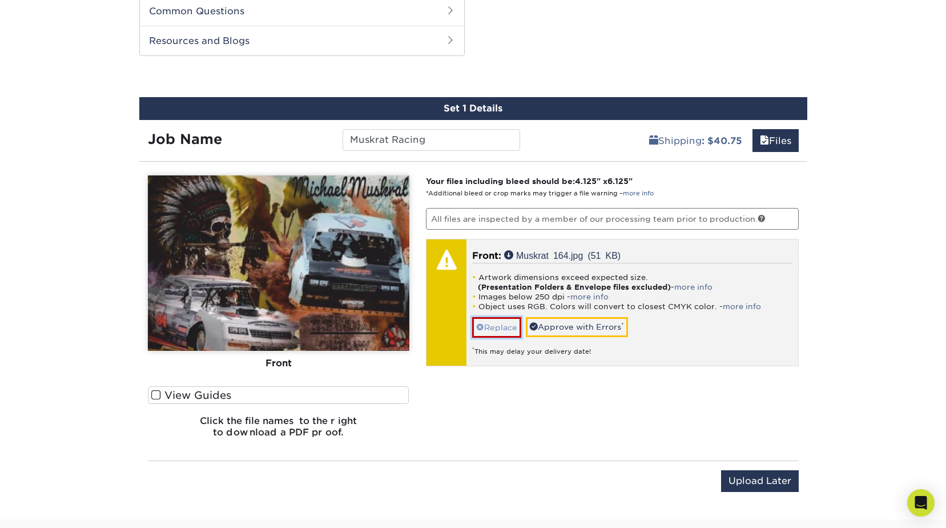
click at [505, 330] on link "Replace" at bounding box center [496, 327] width 49 height 20
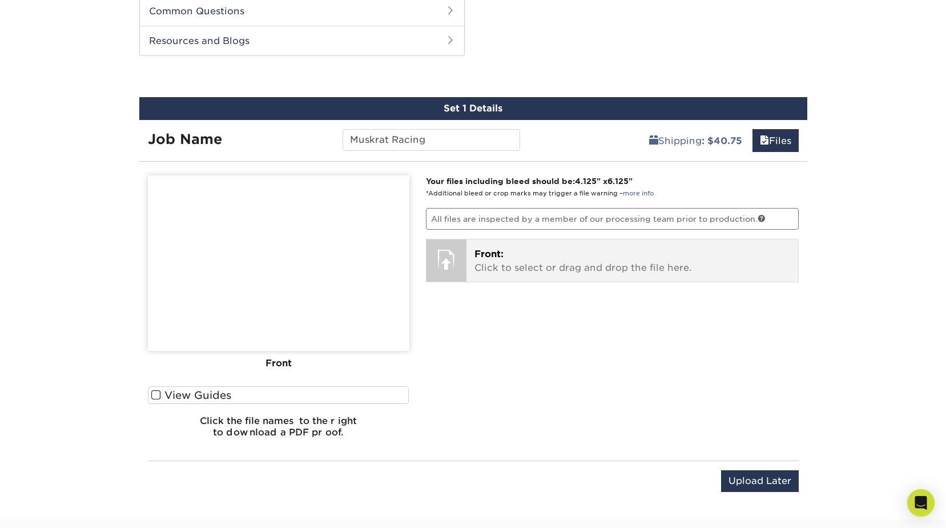
click at [526, 255] on p "Front: Click to select or drag and drop the file here." at bounding box center [633, 260] width 316 height 27
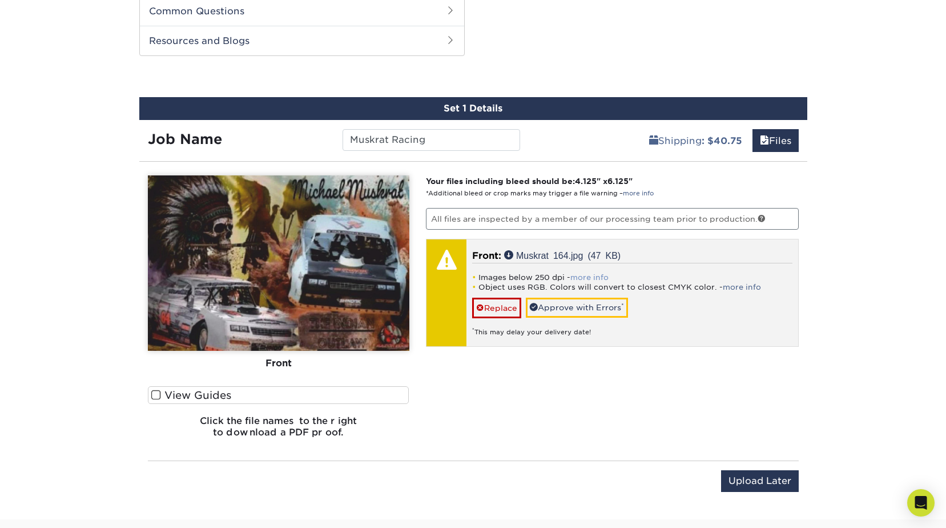
click at [591, 275] on link "more info" at bounding box center [590, 277] width 38 height 9
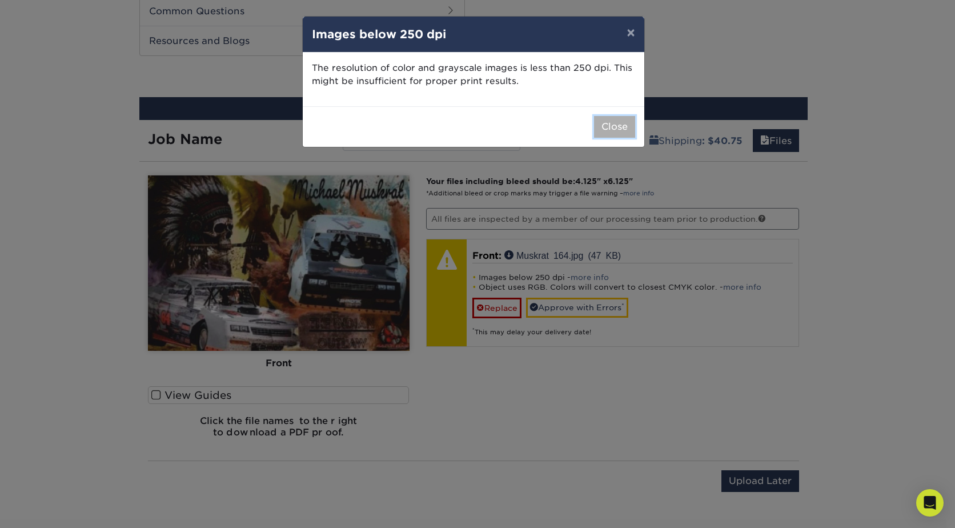
click at [612, 129] on button "Close" at bounding box center [614, 127] width 41 height 22
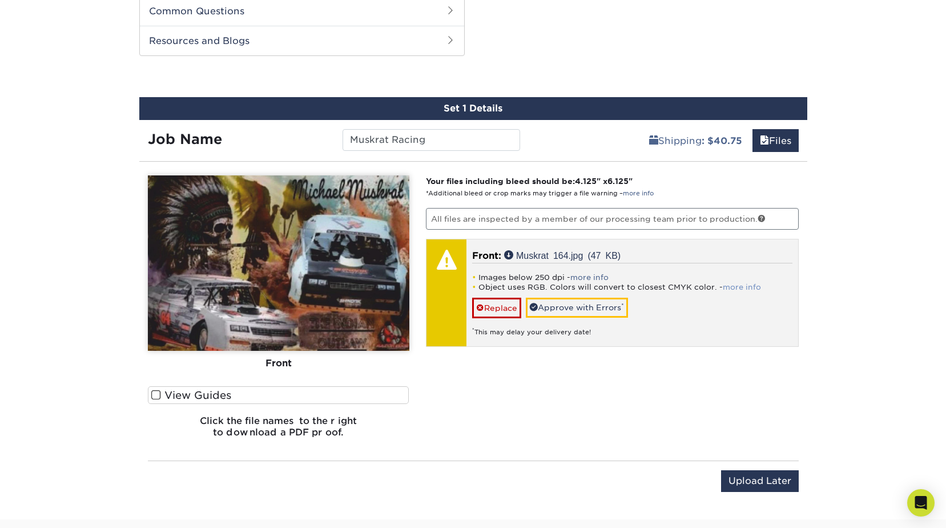
click at [734, 287] on link "more info" at bounding box center [742, 287] width 38 height 9
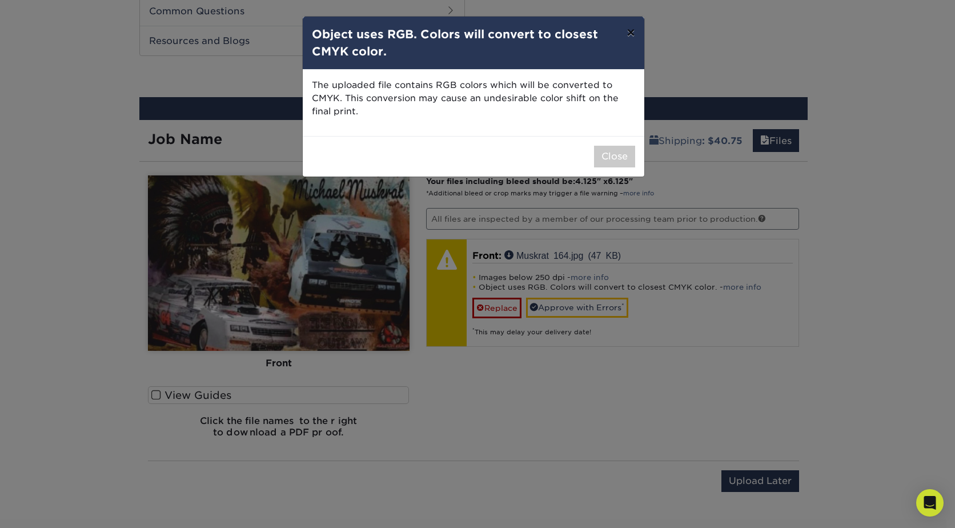
click at [633, 31] on button "×" at bounding box center [630, 33] width 26 height 32
